Goal: Navigation & Orientation: Go to known website

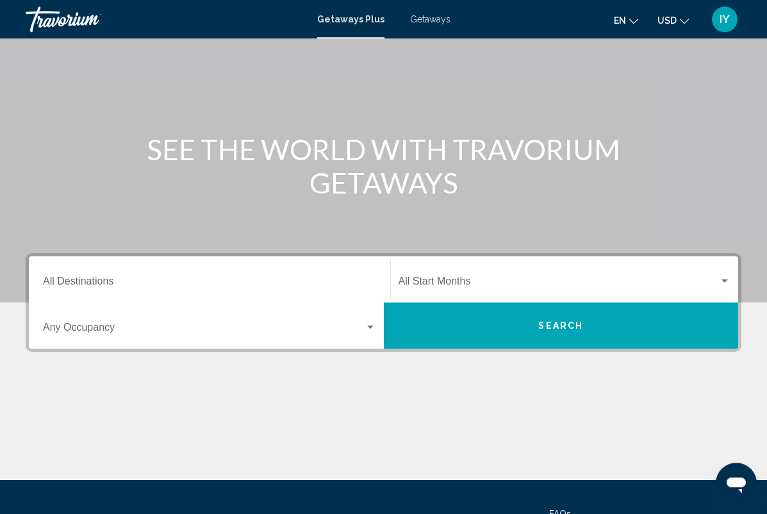
scroll to position [76, 0]
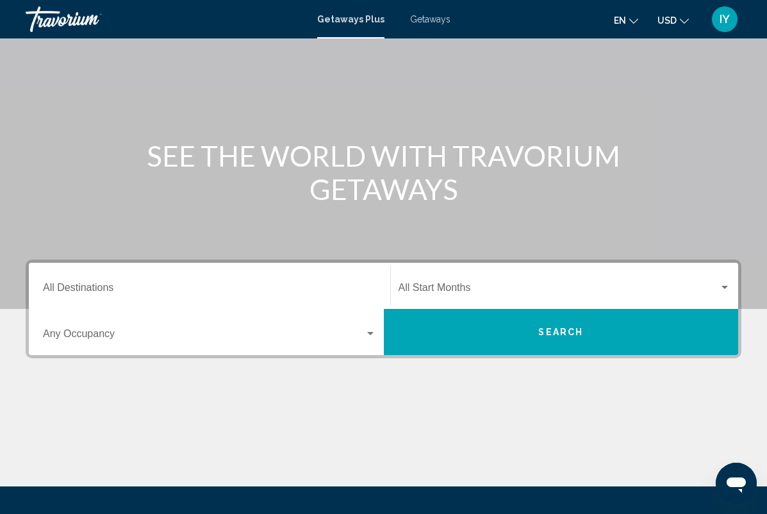
click at [75, 334] on span "Search widget" at bounding box center [204, 337] width 322 height 12
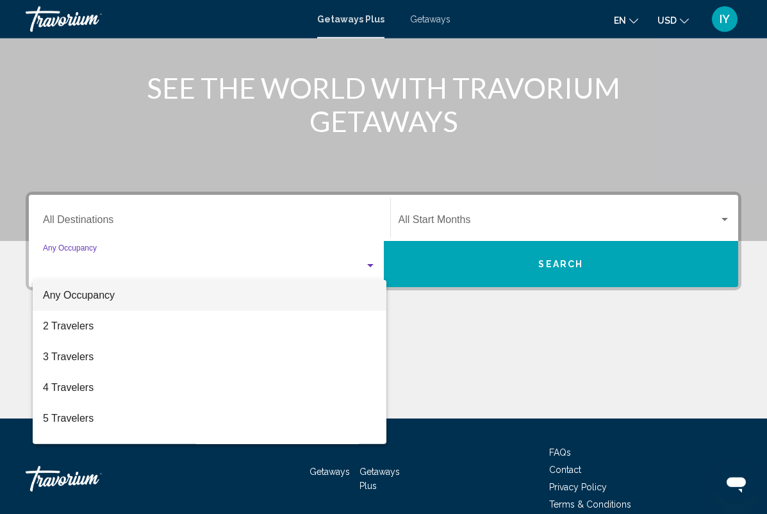
scroll to position [169, 0]
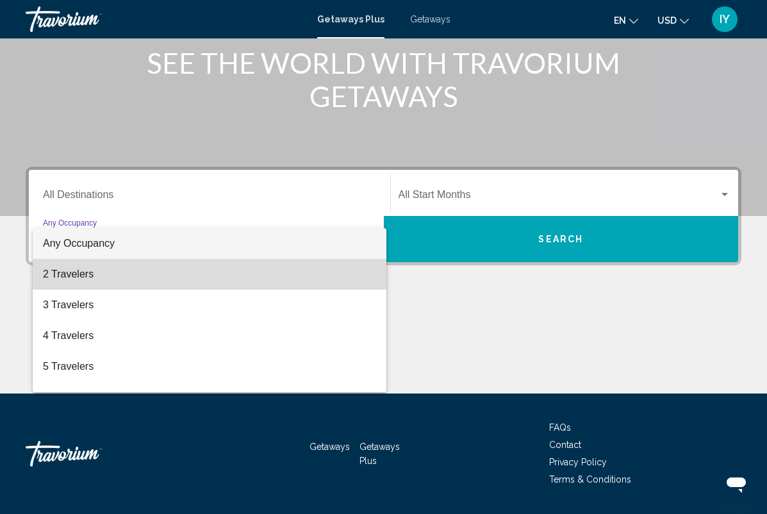
click at [62, 280] on span "2 Travelers" at bounding box center [209, 274] width 333 height 31
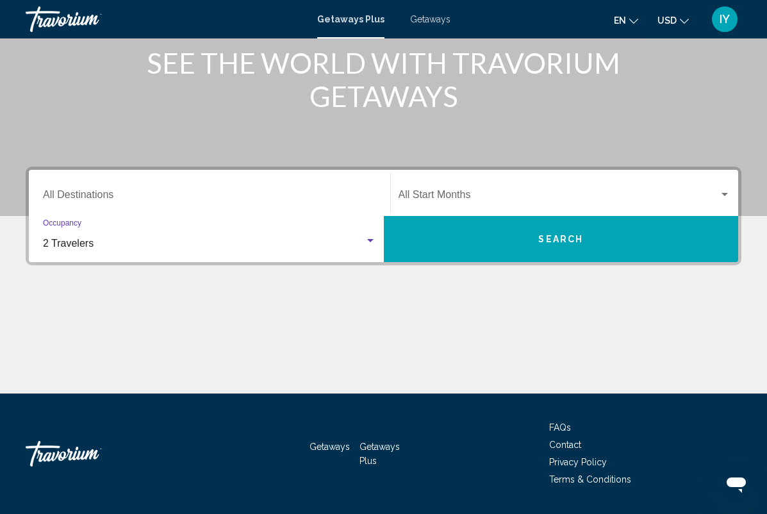
click at [85, 199] on input "Destination All Destinations" at bounding box center [209, 198] width 333 height 12
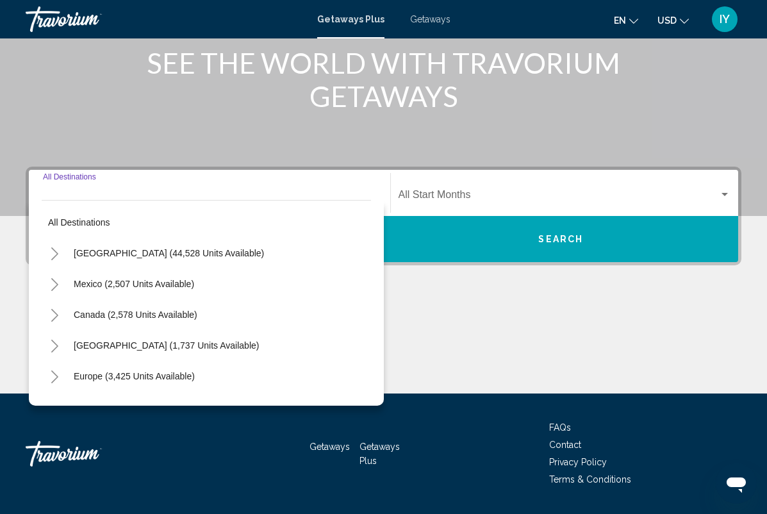
click at [101, 254] on span "[GEOGRAPHIC_DATA] (44,528 units available)" at bounding box center [169, 253] width 190 height 10
type input "**********"
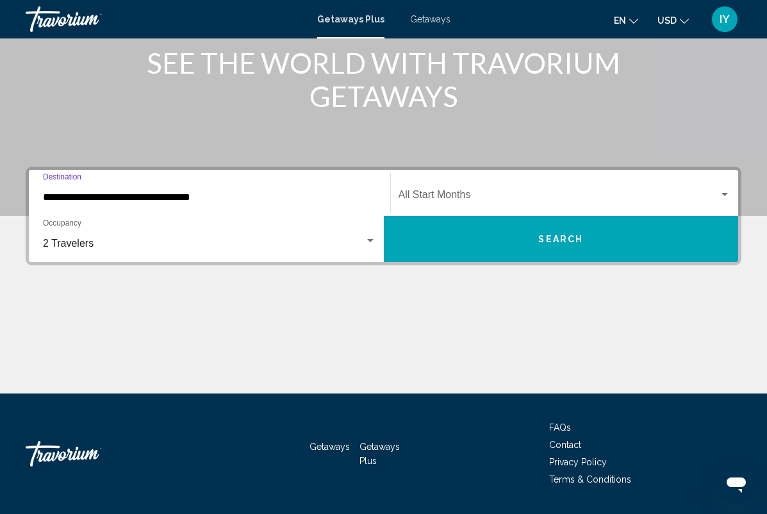
click at [710, 195] on span "Search widget" at bounding box center [559, 198] width 321 height 12
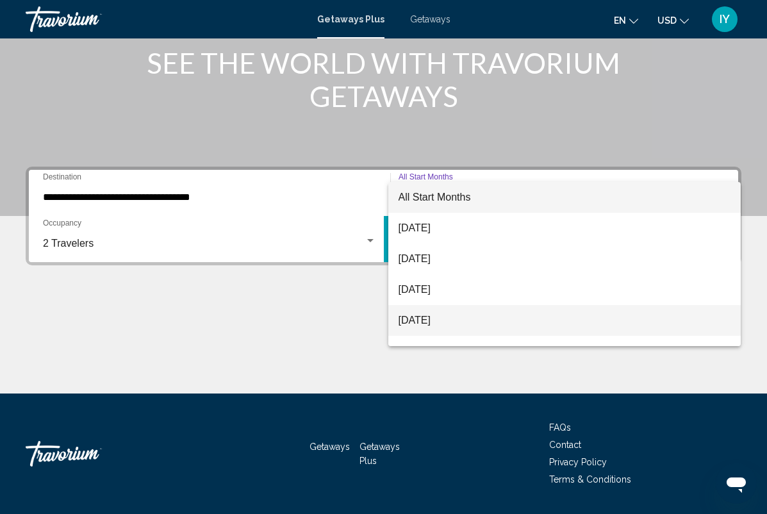
click at [475, 320] on span "[DATE]" at bounding box center [565, 320] width 333 height 31
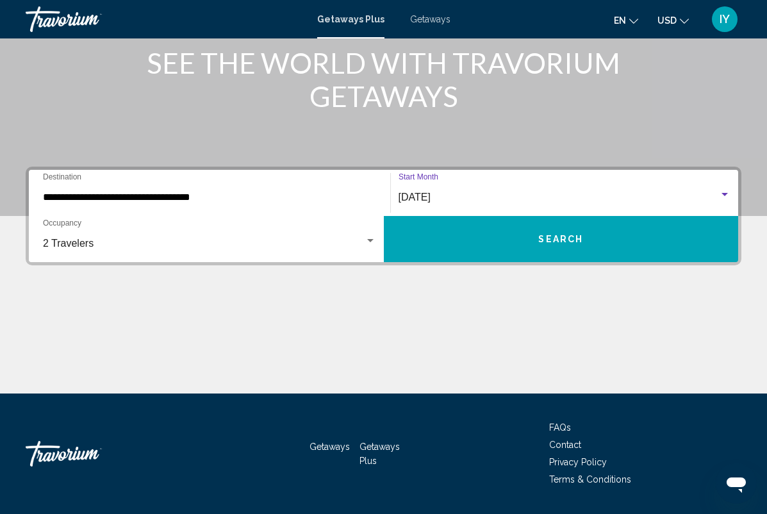
click at [714, 192] on div "[DATE]" at bounding box center [559, 198] width 321 height 12
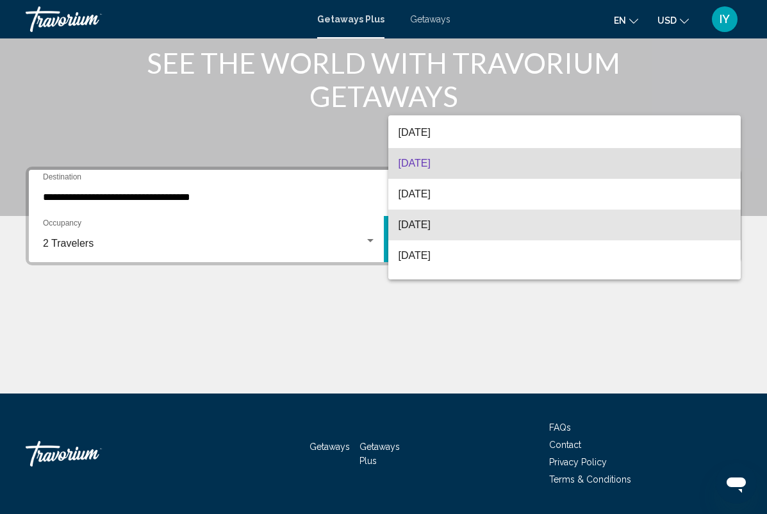
scroll to position [78, 0]
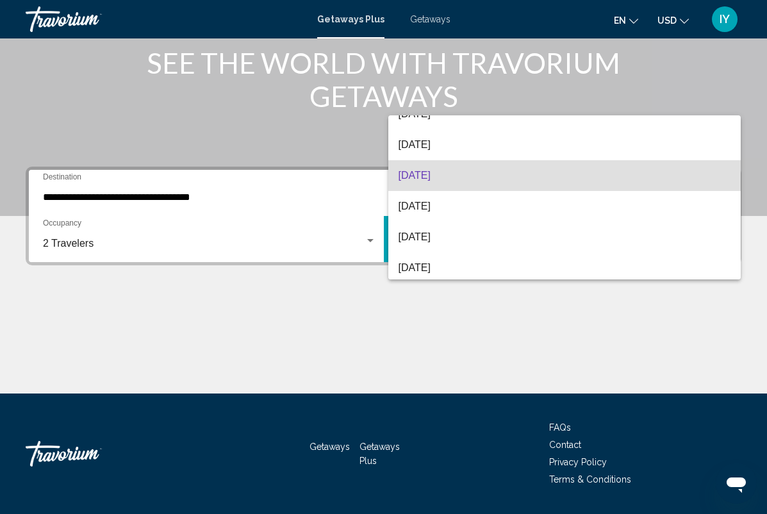
click at [479, 212] on span "[DATE]" at bounding box center [565, 206] width 333 height 31
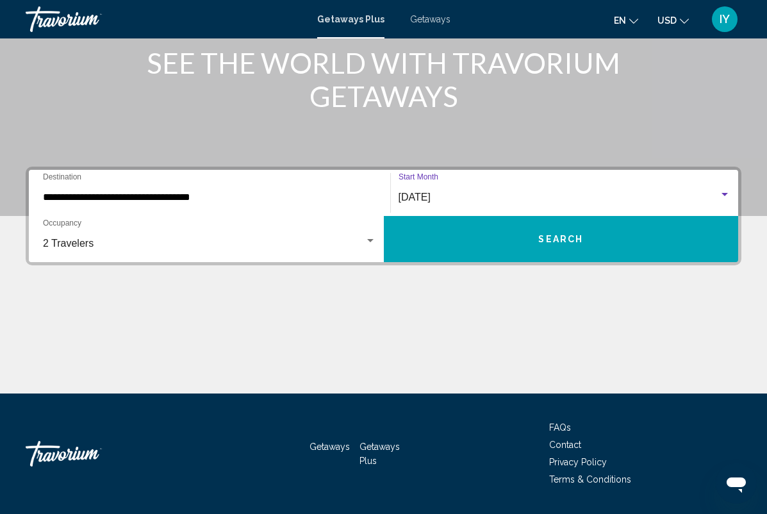
click at [580, 239] on span "Search" at bounding box center [560, 240] width 45 height 10
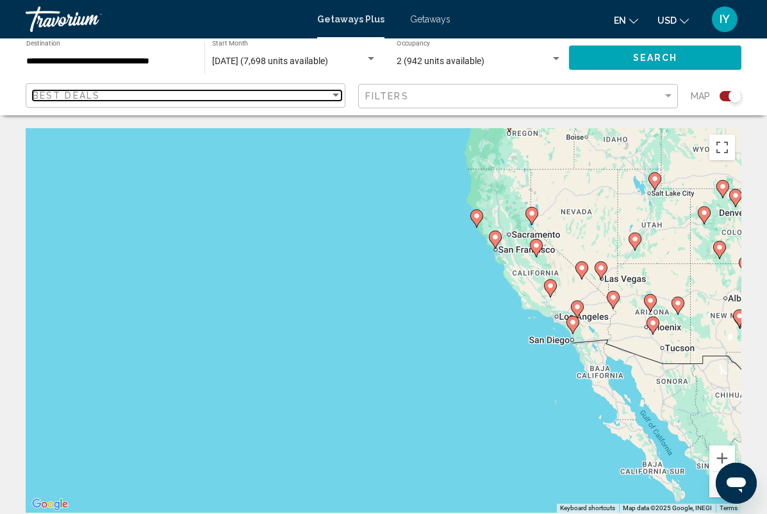
click at [319, 99] on div "Best Deals" at bounding box center [181, 95] width 297 height 10
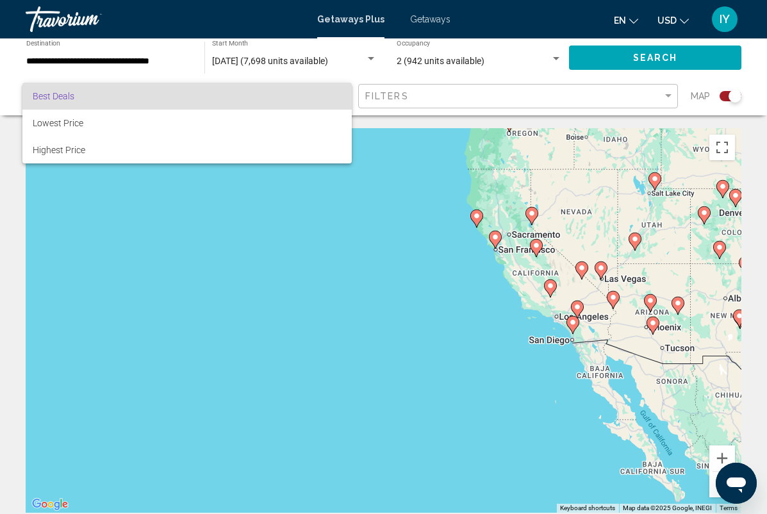
click at [444, 95] on div at bounding box center [383, 257] width 767 height 514
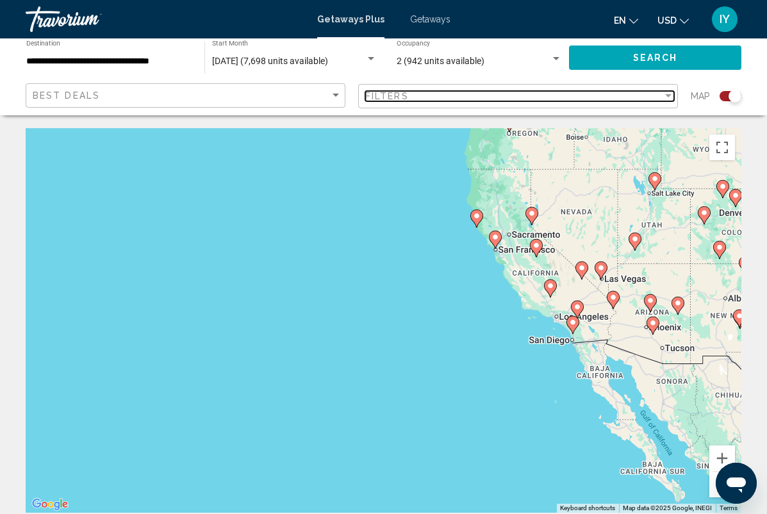
click at [492, 96] on div "Filters" at bounding box center [513, 96] width 297 height 10
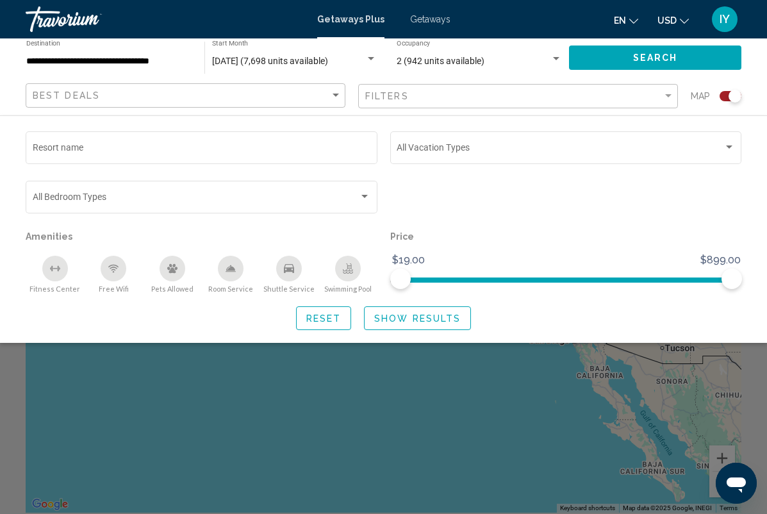
click at [604, 221] on div "Search widget" at bounding box center [566, 202] width 365 height 49
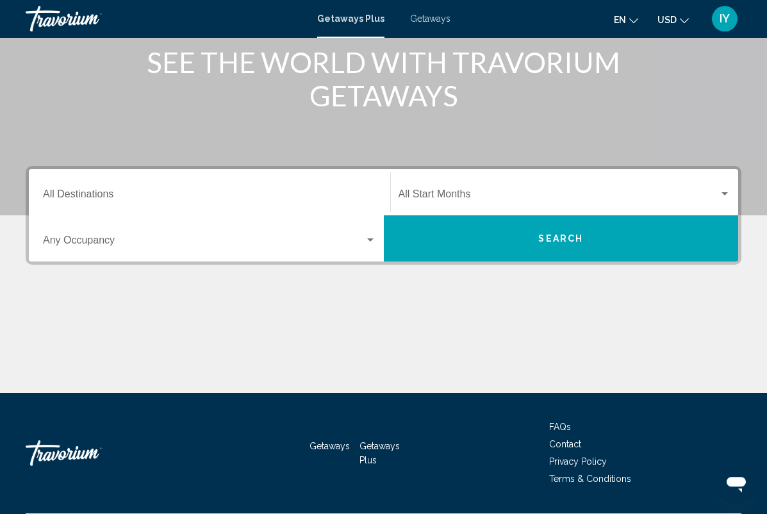
scroll to position [169, 0]
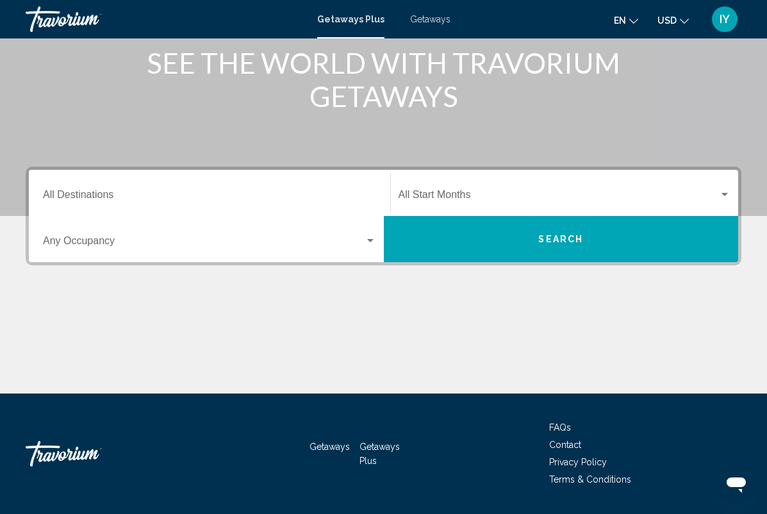
click at [624, 192] on span "Search widget" at bounding box center [559, 198] width 321 height 12
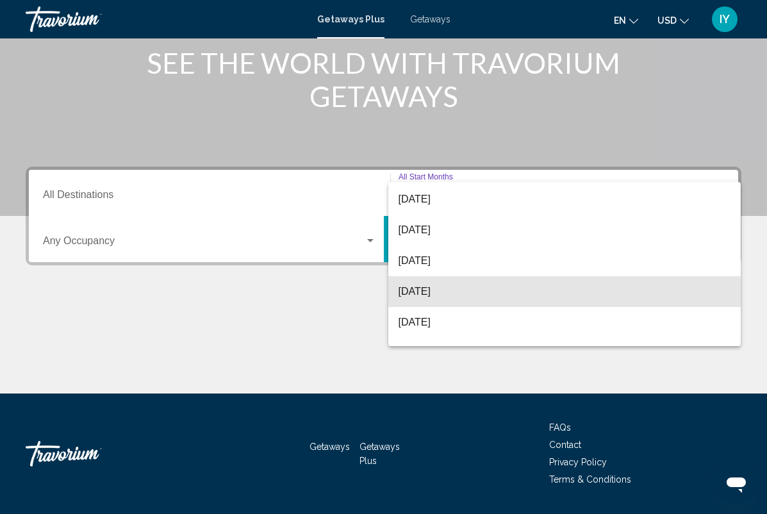
scroll to position [117, 0]
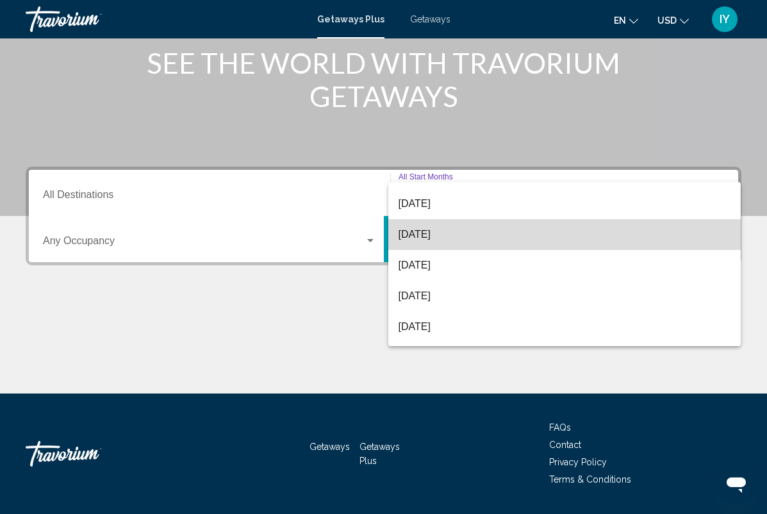
click at [490, 238] on span "[DATE]" at bounding box center [565, 234] width 333 height 31
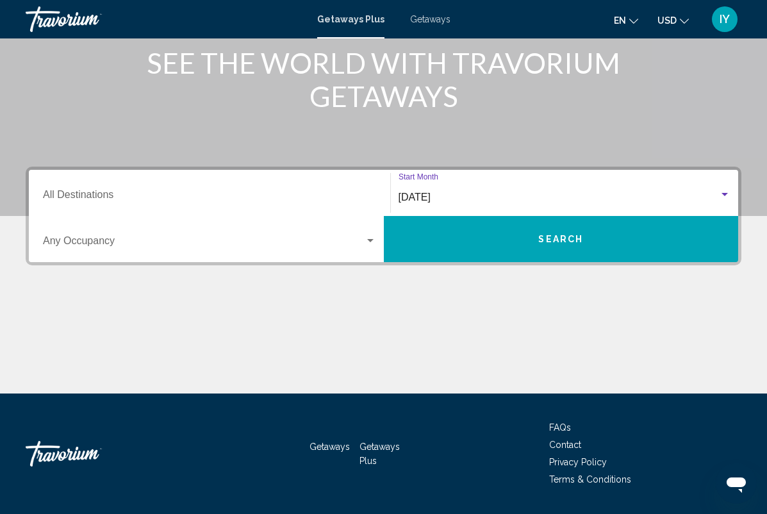
click at [83, 238] on span "Search widget" at bounding box center [204, 244] width 322 height 12
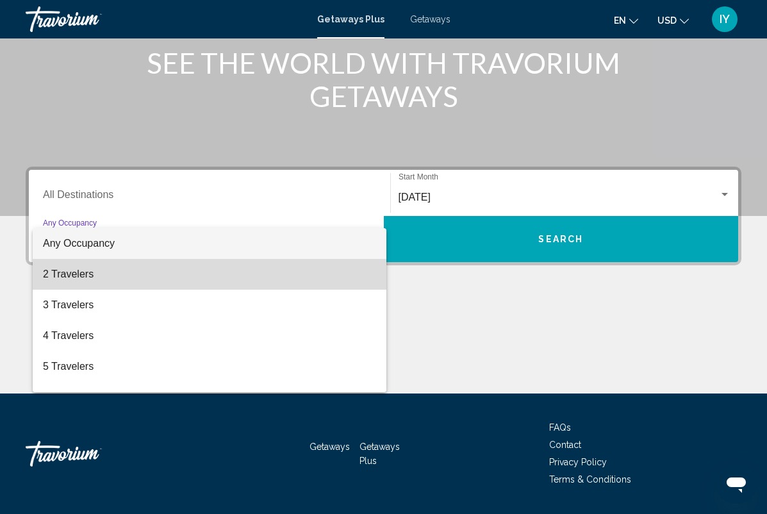
click at [57, 281] on span "2 Travelers" at bounding box center [209, 274] width 333 height 31
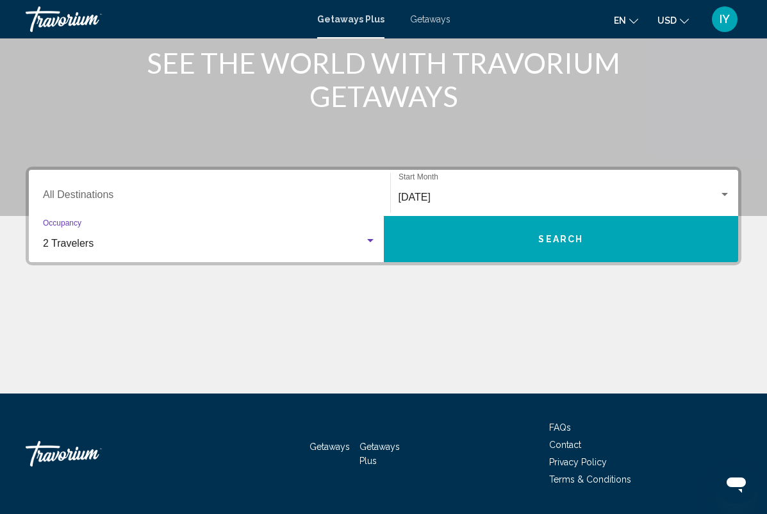
click at [88, 195] on input "Destination All Destinations" at bounding box center [209, 198] width 333 height 12
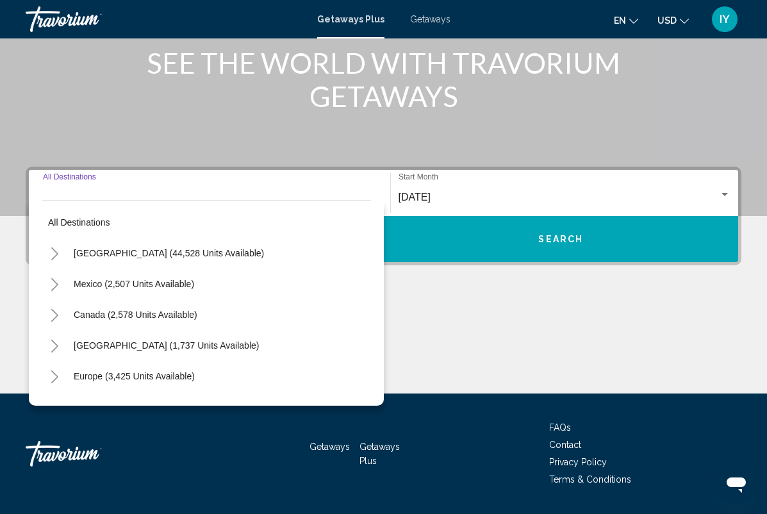
click at [74, 256] on span "[GEOGRAPHIC_DATA] (44,528 units available)" at bounding box center [169, 253] width 190 height 10
type input "**********"
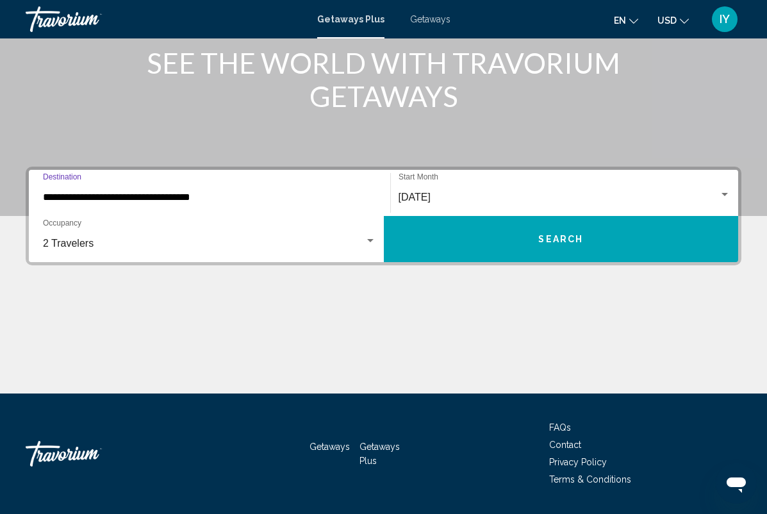
click at [633, 240] on button "Search" at bounding box center [561, 239] width 355 height 46
